Goal: Task Accomplishment & Management: Manage account settings

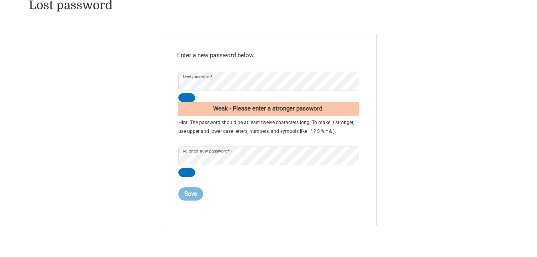
scroll to position [112, 0]
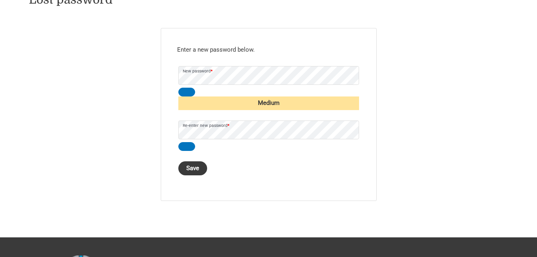
click at [193, 165] on button "Save" at bounding box center [192, 168] width 29 height 14
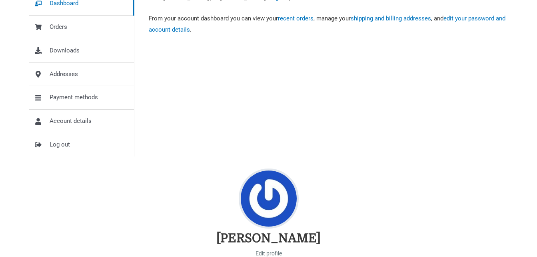
scroll to position [181, 0]
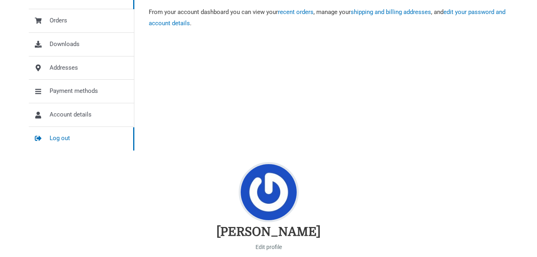
click at [56, 138] on span "Log out" at bounding box center [60, 138] width 20 height 11
